Goal: Information Seeking & Learning: Learn about a topic

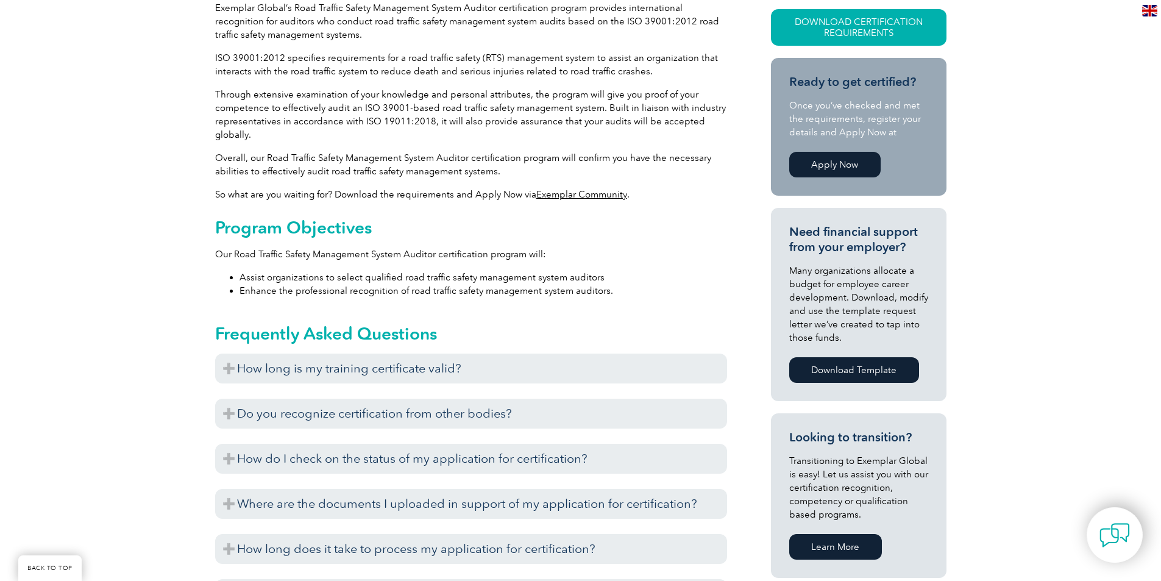
scroll to position [366, 0]
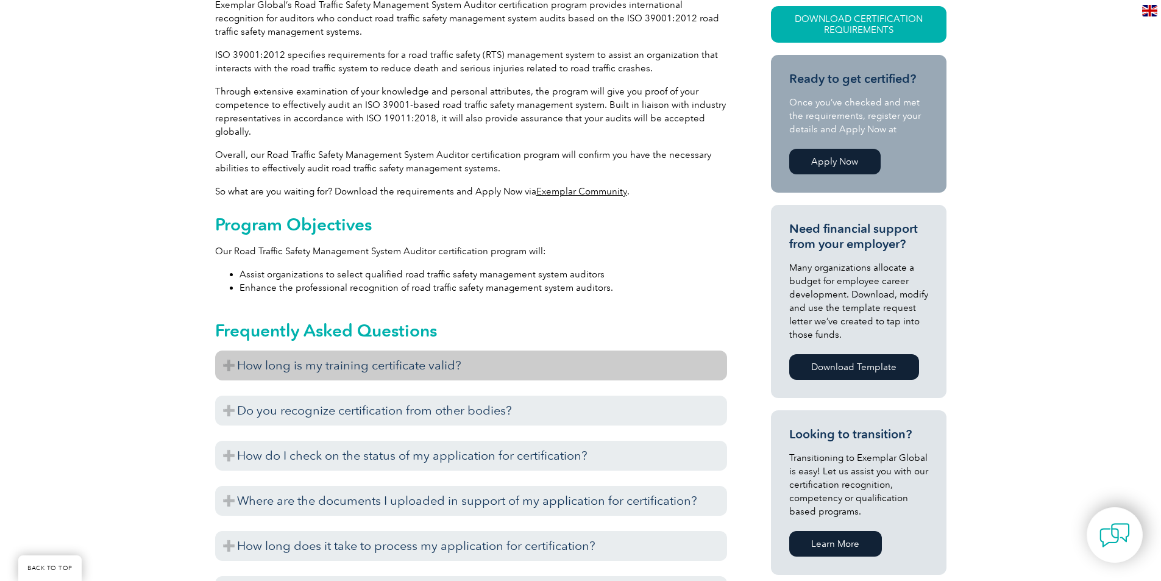
click at [233, 369] on h3 "How long is my training certificate valid?" at bounding box center [471, 365] width 512 height 30
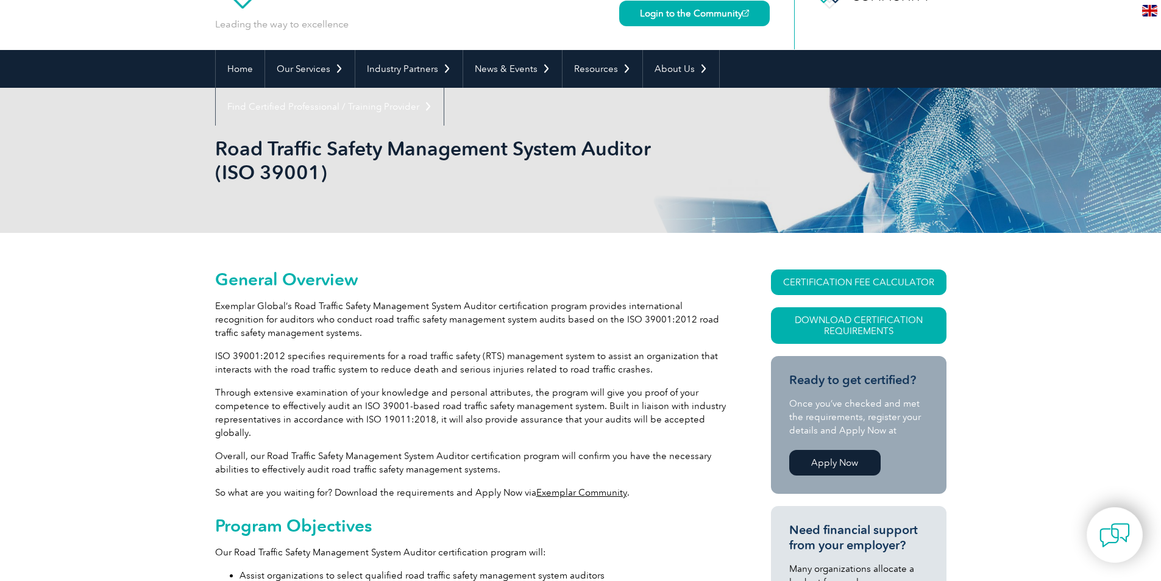
scroll to position [0, 0]
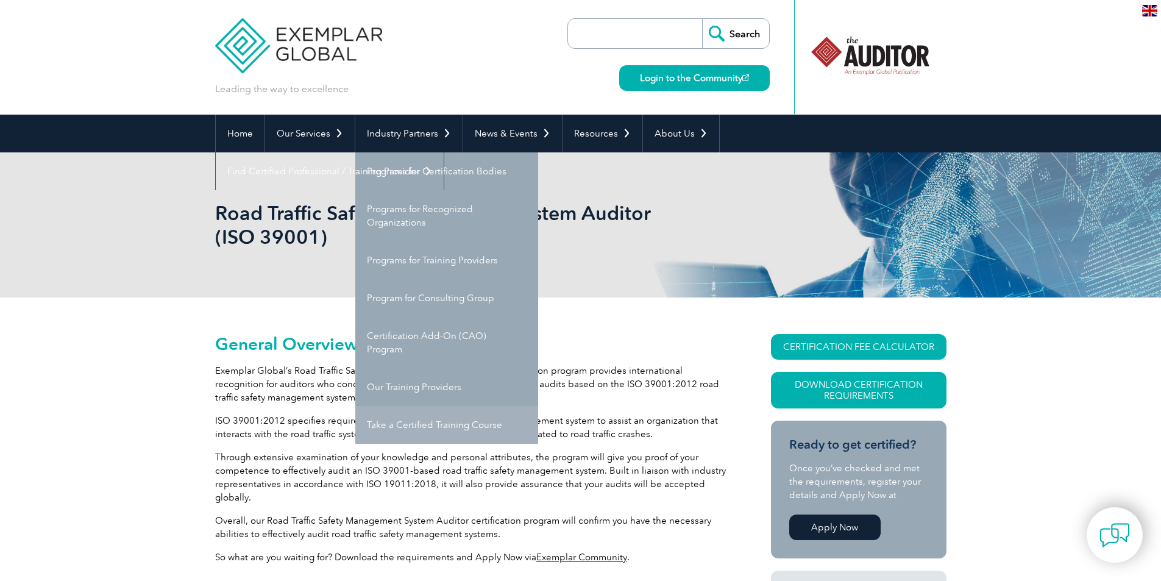
click at [391, 427] on link "Take a Certified Training Course" at bounding box center [446, 425] width 183 height 38
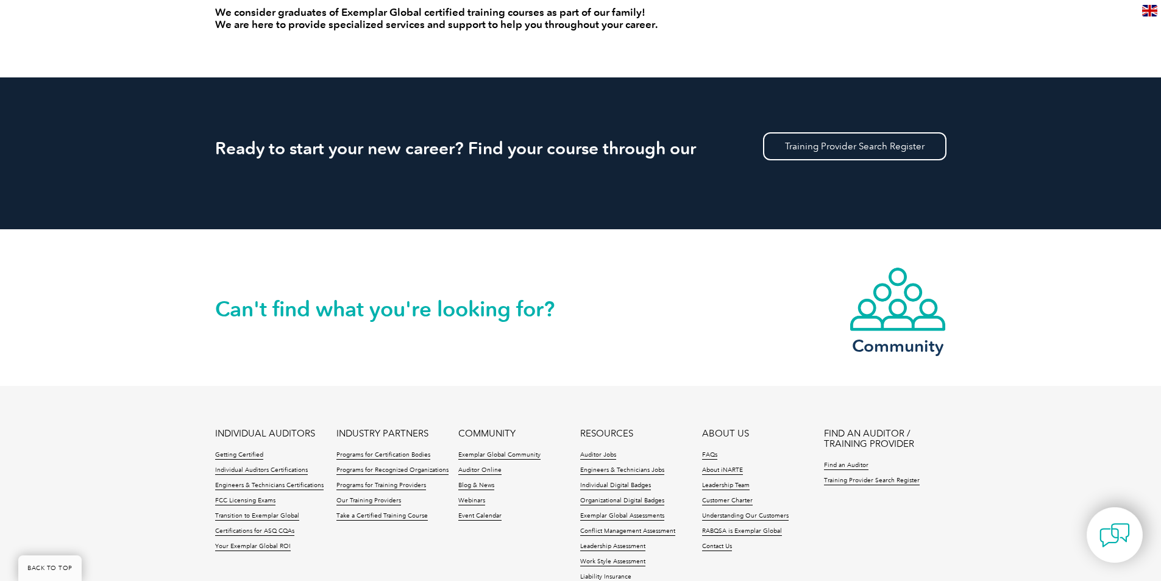
scroll to position [1097, 0]
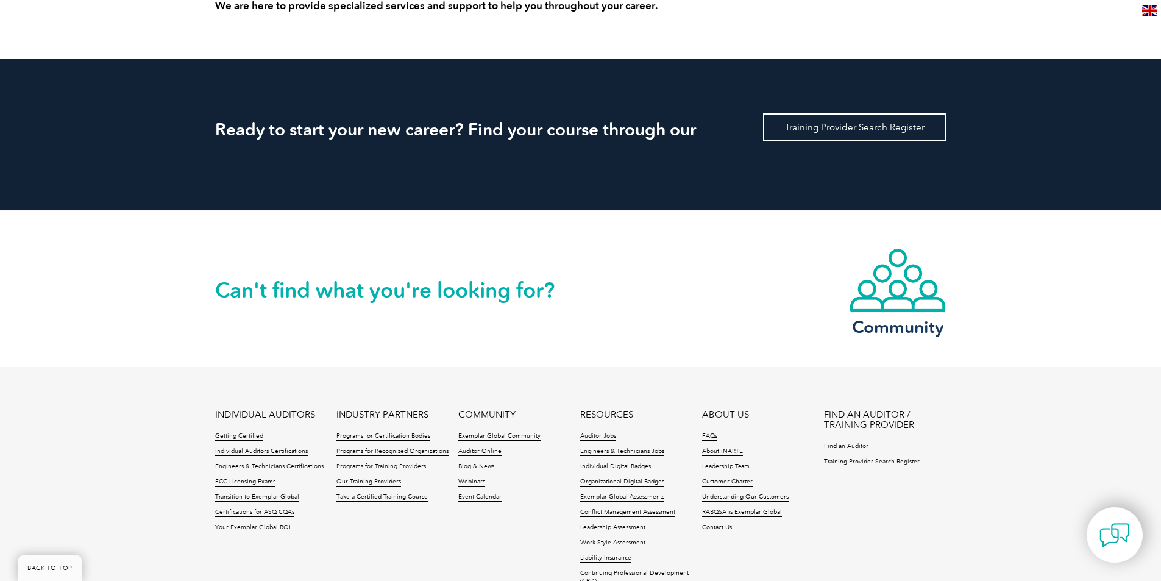
click at [843, 128] on link "Training Provider Search Register" at bounding box center [854, 127] width 183 height 28
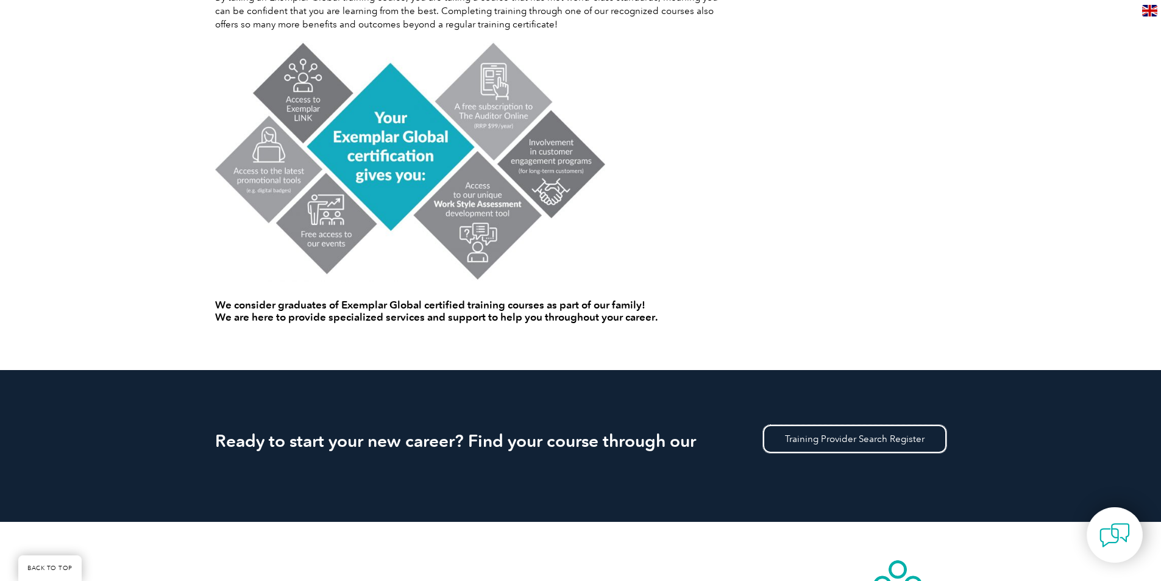
scroll to position [975, 0]
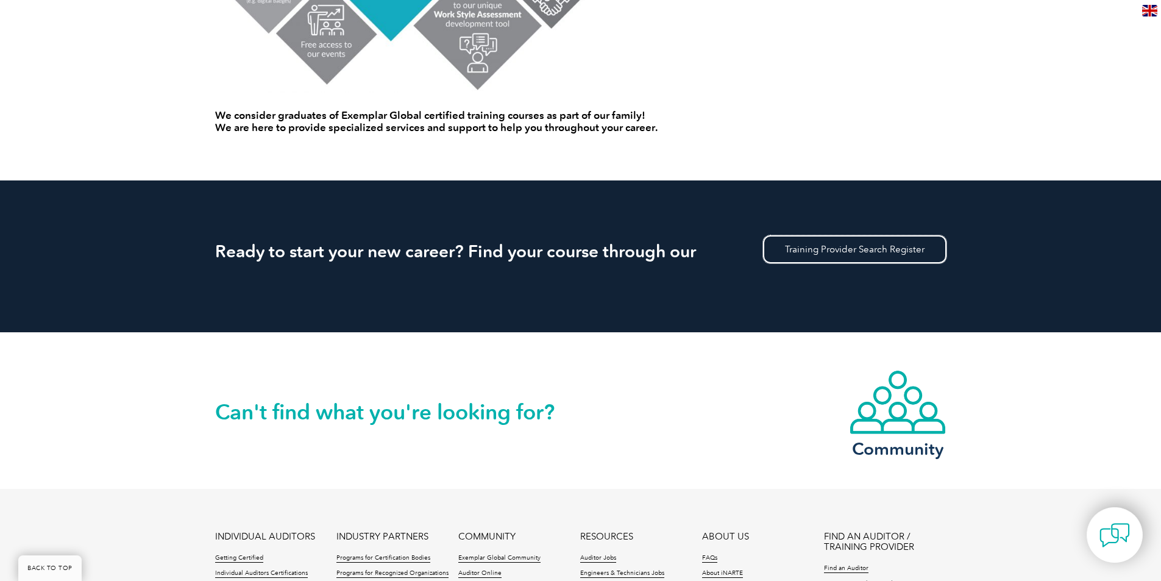
click at [825, 255] on link "Training Provider Search Register" at bounding box center [854, 249] width 183 height 28
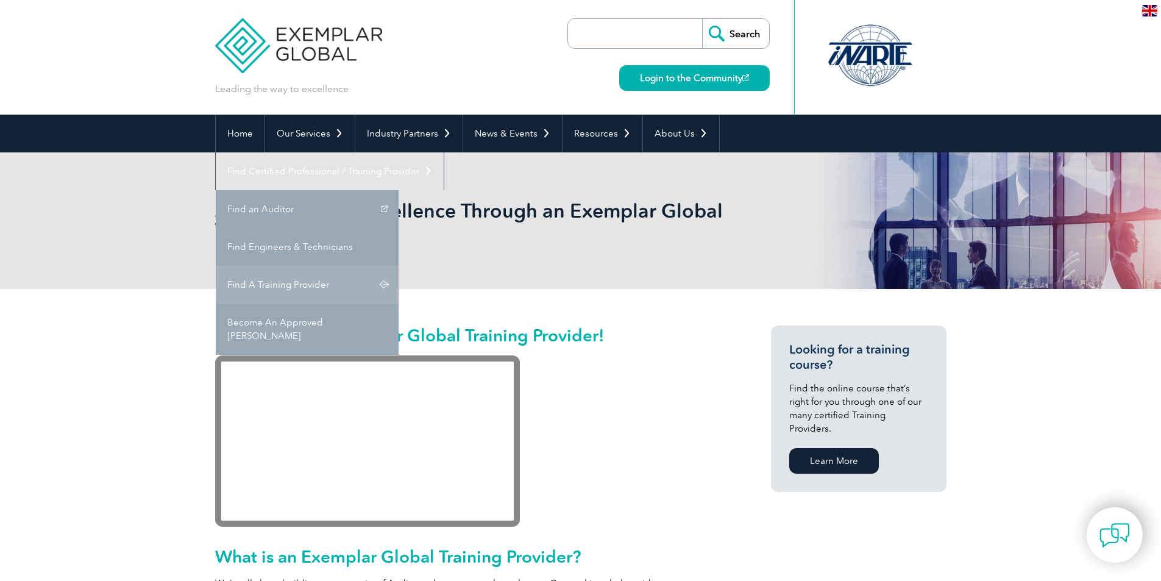
click at [399, 266] on link "Find A Training Provider" at bounding box center [307, 285] width 183 height 38
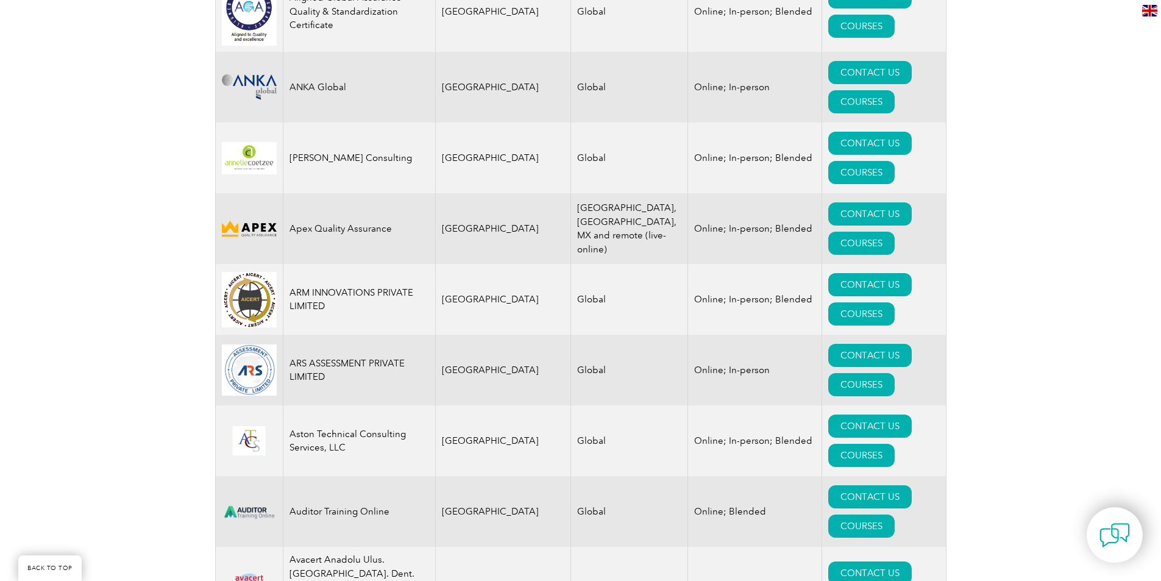
scroll to position [1706, 0]
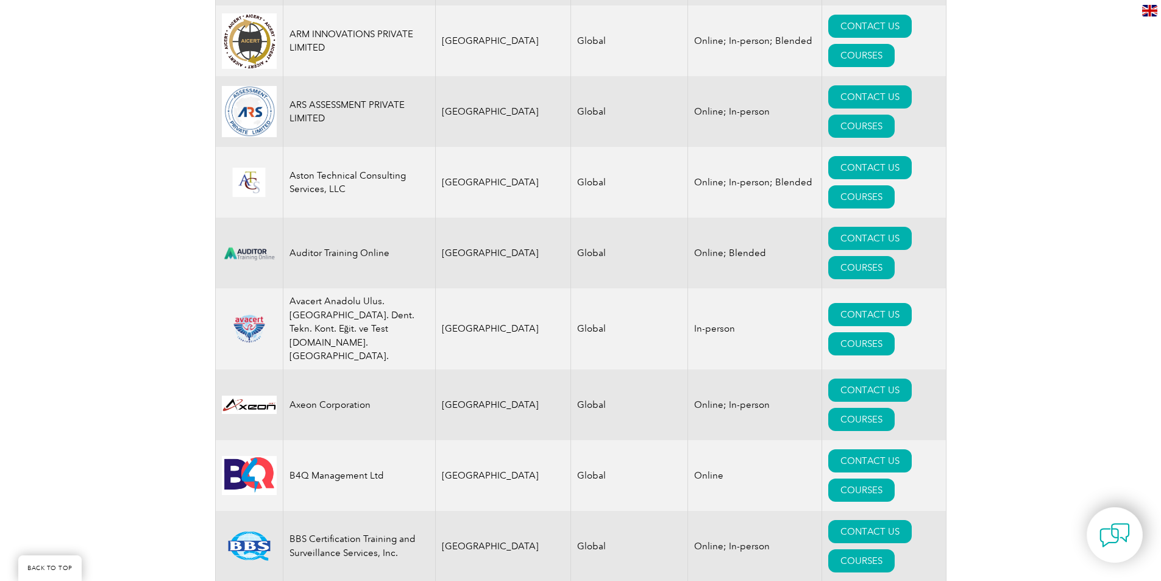
drag, startPoint x: 1019, startPoint y: 197, endPoint x: 1081, endPoint y: 77, distance: 135.5
